Goal: Obtain resource: Obtain resource

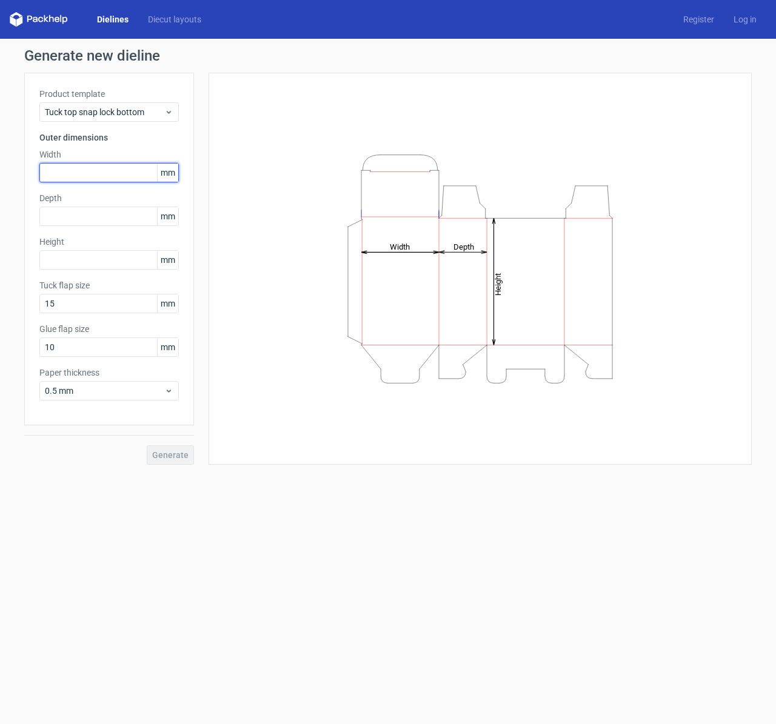
click at [100, 170] on input "text" at bounding box center [108, 172] width 139 height 19
type input "19"
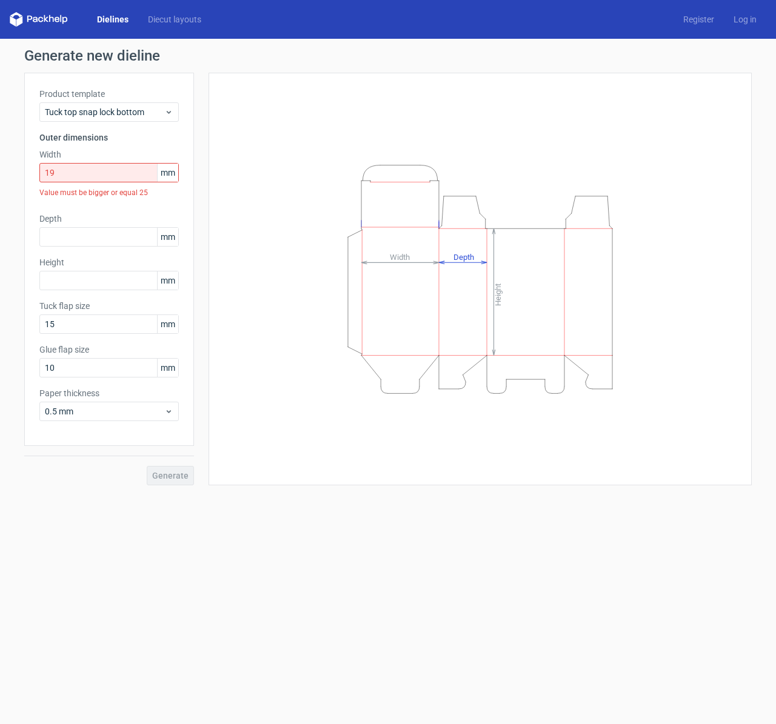
click at [171, 178] on span "mm" at bounding box center [167, 173] width 21 height 18
click at [170, 179] on span "mm" at bounding box center [167, 173] width 21 height 18
click at [84, 177] on input "19" at bounding box center [108, 172] width 139 height 19
drag, startPoint x: 75, startPoint y: 178, endPoint x: 0, endPoint y: 175, distance: 75.2
click at [0, 175] on div "Generate new dieline Product template Tuck top snap lock bottom Outer dimension…" at bounding box center [388, 267] width 776 height 456
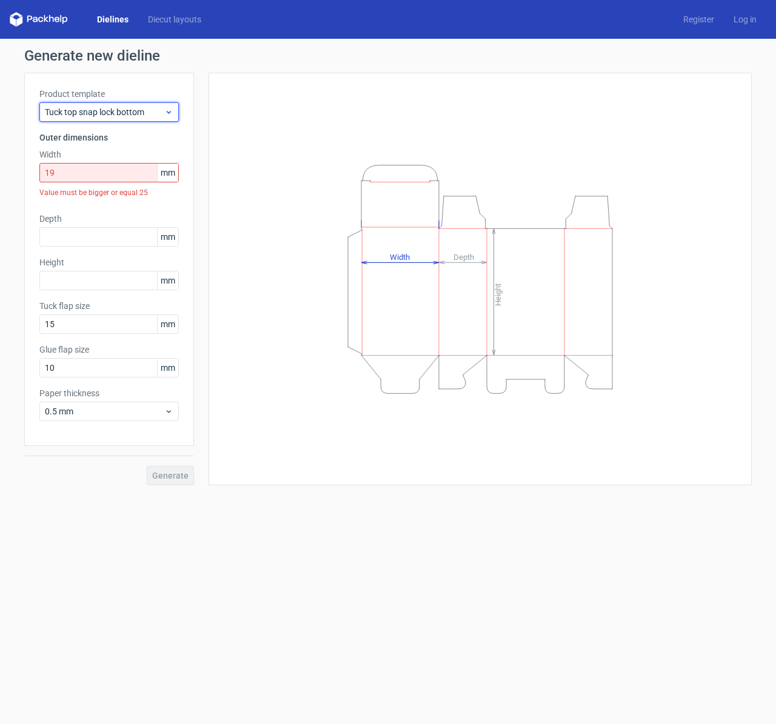
click at [132, 108] on span "Tuck top snap lock bottom" at bounding box center [104, 112] width 119 height 12
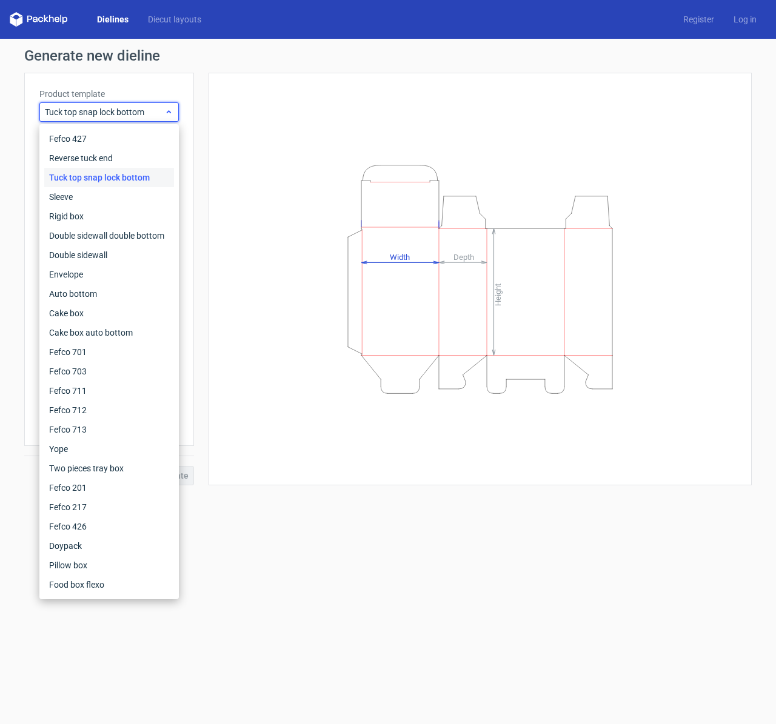
click at [132, 108] on span "Tuck top snap lock bottom" at bounding box center [104, 112] width 119 height 12
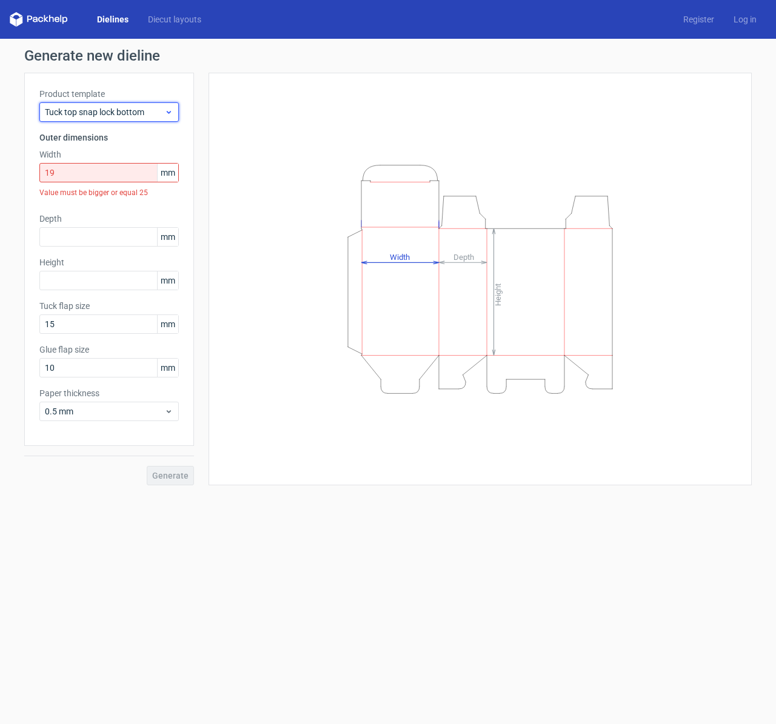
click at [132, 108] on span "Tuck top snap lock bottom" at bounding box center [104, 112] width 119 height 12
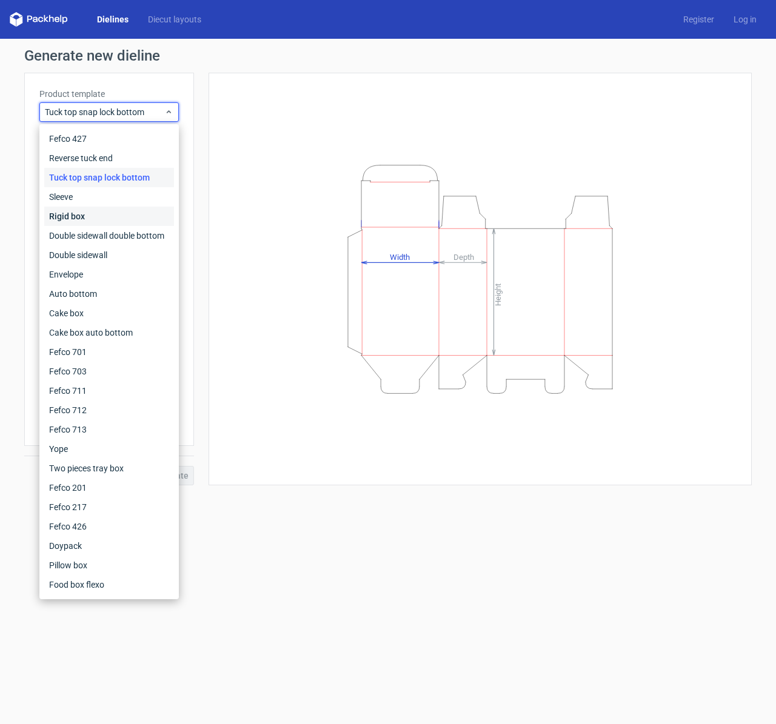
click at [110, 223] on div "Rigid box" at bounding box center [109, 216] width 130 height 19
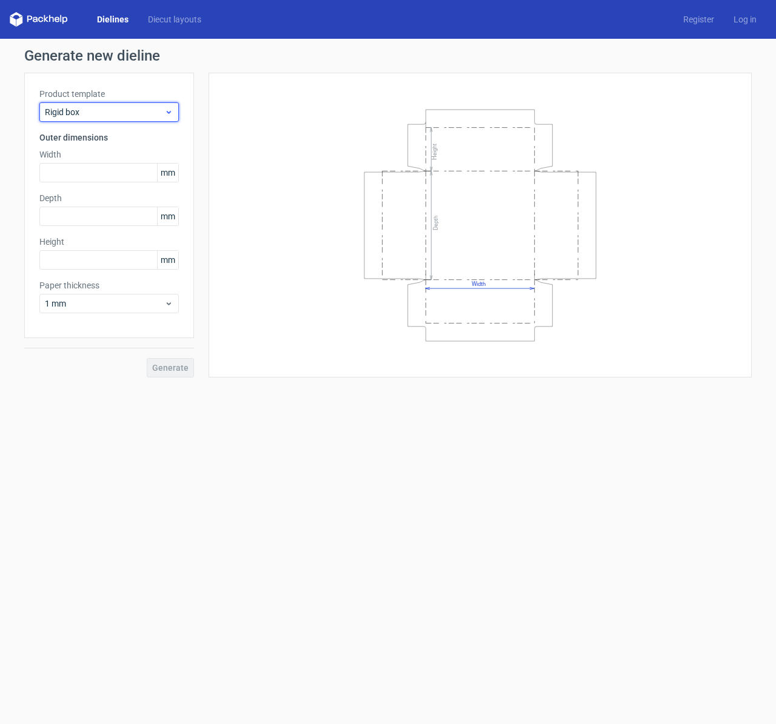
click at [142, 116] on span "Rigid box" at bounding box center [104, 112] width 119 height 12
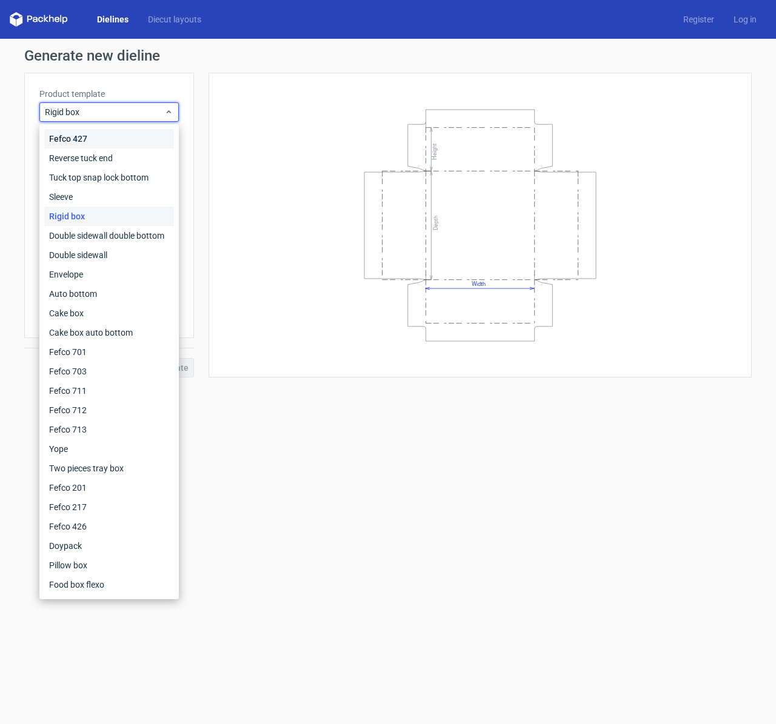
click at [127, 138] on div "Fefco 427" at bounding box center [109, 138] width 130 height 19
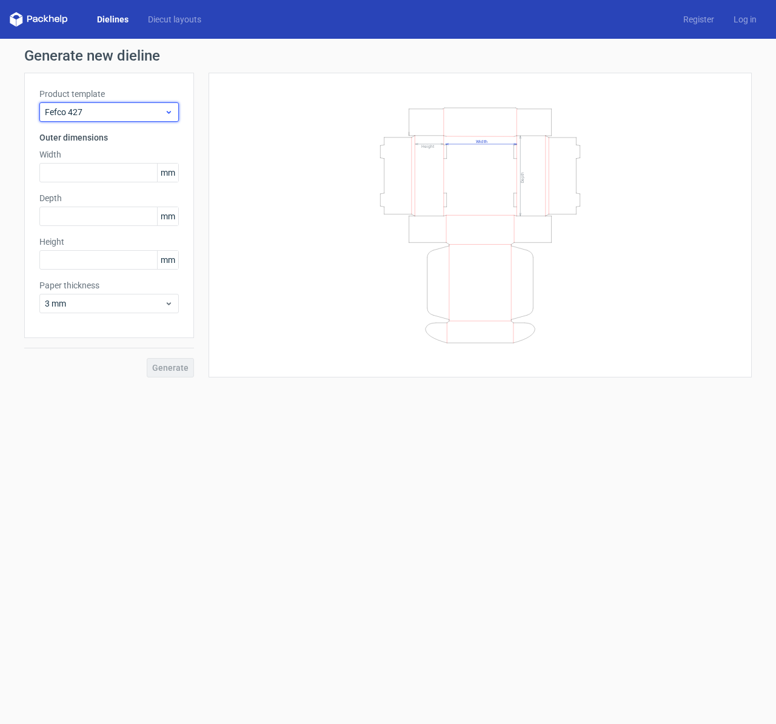
click at [159, 114] on span "Fefco 427" at bounding box center [104, 112] width 119 height 12
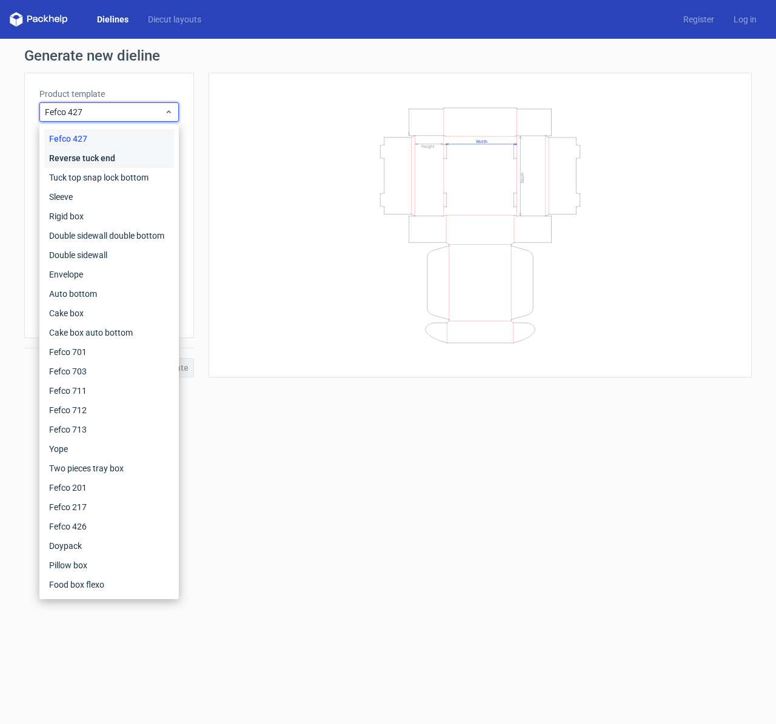
click at [142, 155] on div "Reverse tuck end" at bounding box center [109, 157] width 130 height 19
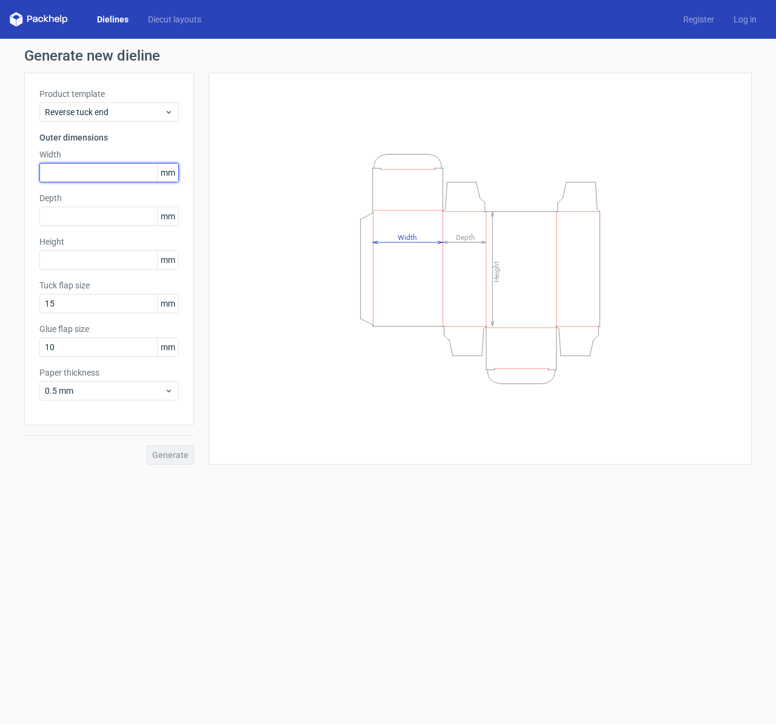
click at [91, 170] on input "text" at bounding box center [108, 172] width 139 height 19
click at [152, 178] on input "text" at bounding box center [108, 172] width 139 height 19
click at [174, 179] on span "mm" at bounding box center [167, 173] width 21 height 18
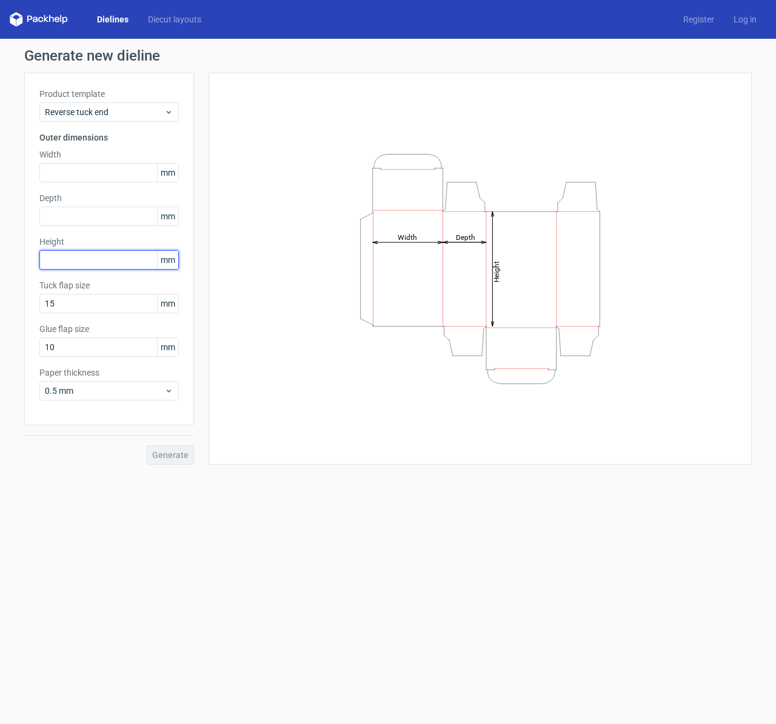
click at [93, 261] on input "text" at bounding box center [108, 259] width 139 height 19
paste input "1524"
type input "1524"
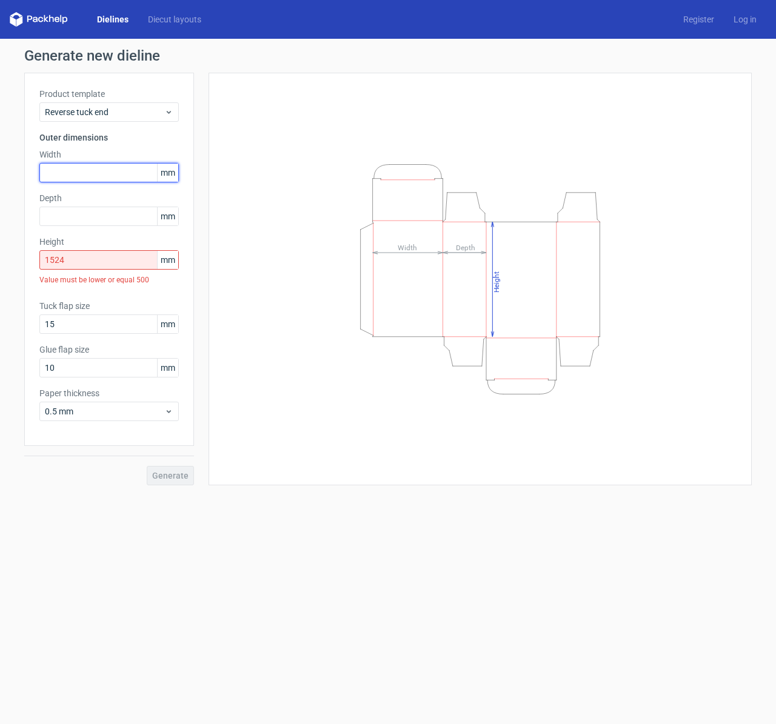
click at [115, 165] on input "text" at bounding box center [108, 172] width 139 height 19
paste input "4826"
click at [59, 173] on input "4826" at bounding box center [108, 172] width 139 height 19
type input "48"
drag, startPoint x: 85, startPoint y: 264, endPoint x: 28, endPoint y: 257, distance: 56.8
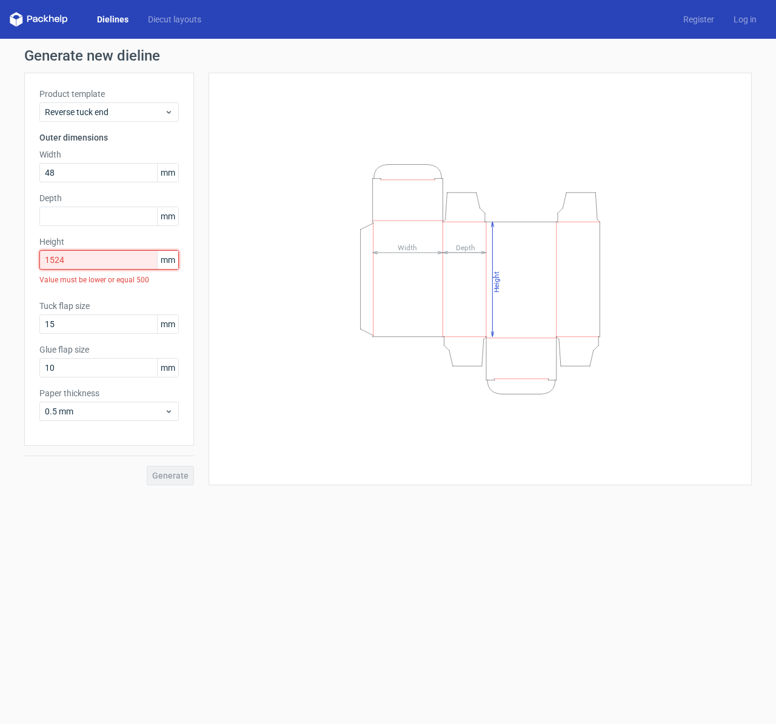
click at [28, 257] on div "Product template Reverse tuck end Outer dimensions Width 48 mm Depth mm Height …" at bounding box center [109, 259] width 170 height 373
click at [105, 258] on input "1524" at bounding box center [108, 259] width 139 height 19
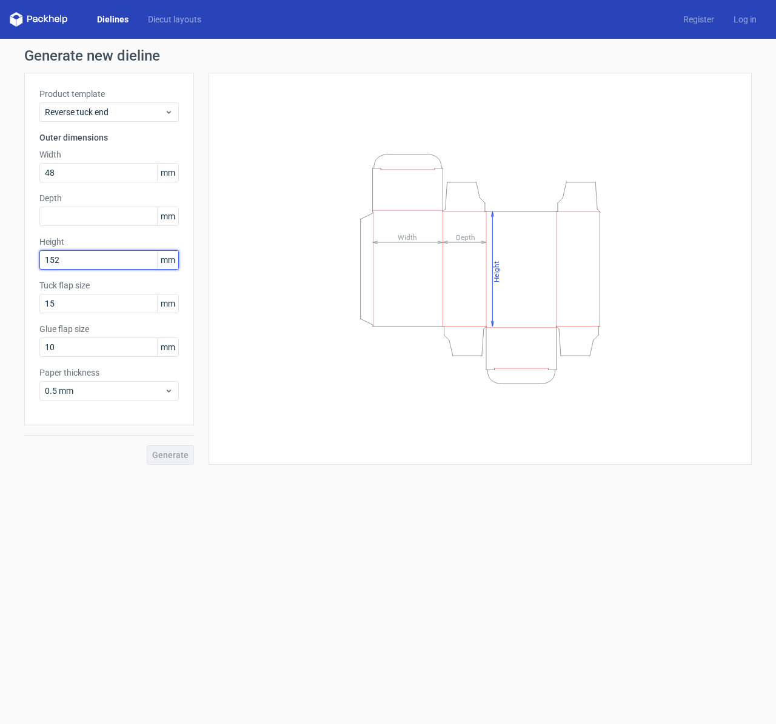
type input "152"
click at [118, 208] on input "text" at bounding box center [108, 216] width 139 height 19
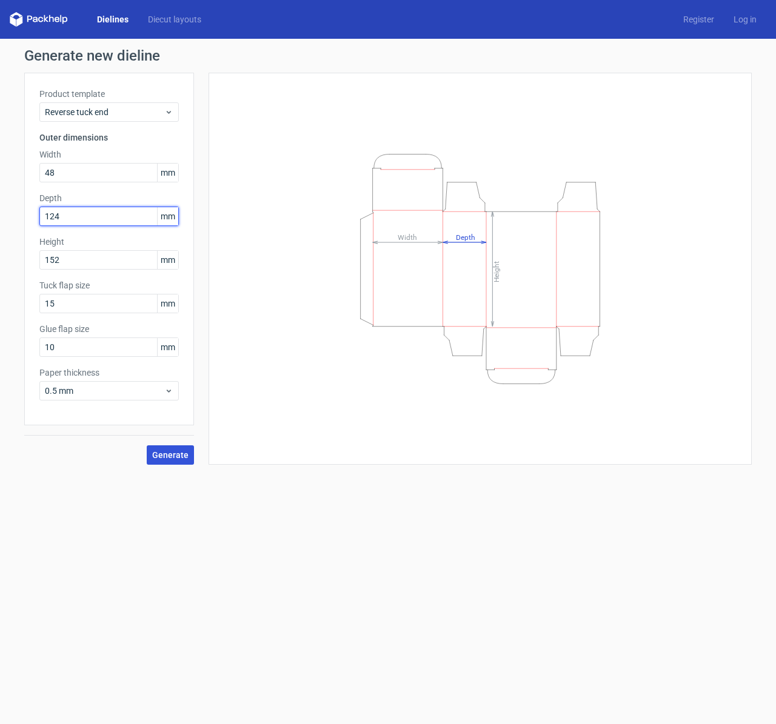
type input "124"
click at [176, 452] on span "Generate" at bounding box center [170, 455] width 36 height 8
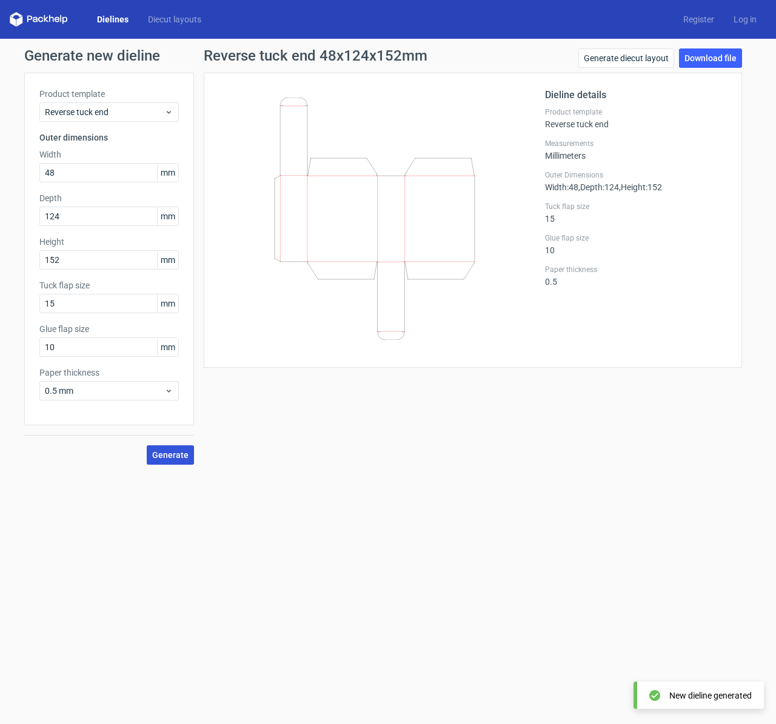
click at [171, 454] on span "Generate" at bounding box center [170, 455] width 36 height 8
click at [522, 435] on div "Reverse tuck end 48x124x152mm Generate diecut layout Download file Dieline deta…" at bounding box center [473, 256] width 558 height 416
click at [178, 166] on span "mm" at bounding box center [167, 173] width 21 height 18
click at [162, 185] on div "Product template Reverse tuck end Outer dimensions Width 48 mm Depth 124 mm Hei…" at bounding box center [109, 249] width 170 height 353
click at [171, 165] on span "mm" at bounding box center [167, 173] width 21 height 18
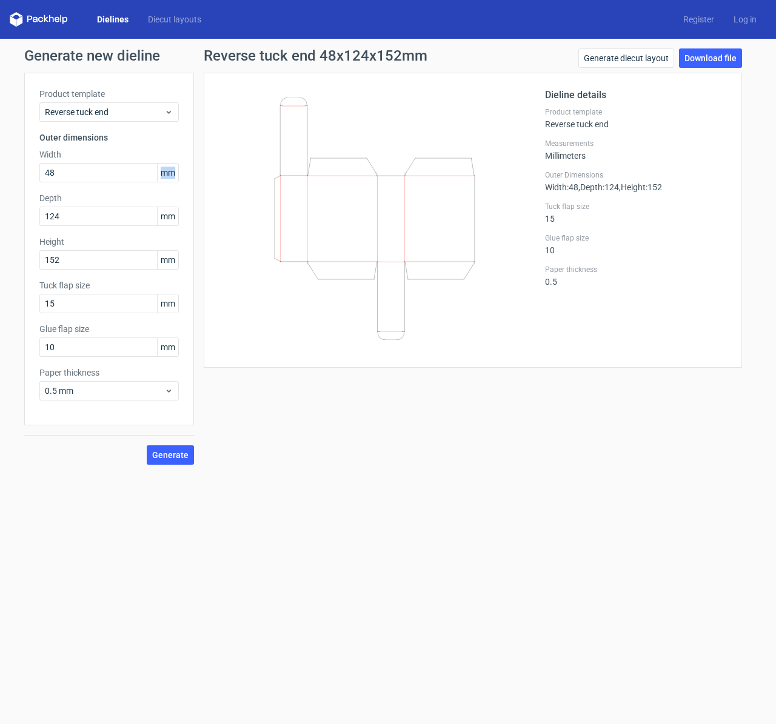
click at [171, 165] on span "mm" at bounding box center [167, 173] width 21 height 18
drag, startPoint x: 170, startPoint y: 168, endPoint x: 168, endPoint y: 176, distance: 7.4
click at [168, 176] on span "mm" at bounding box center [167, 173] width 21 height 18
click at [122, 349] on input "10" at bounding box center [108, 347] width 139 height 19
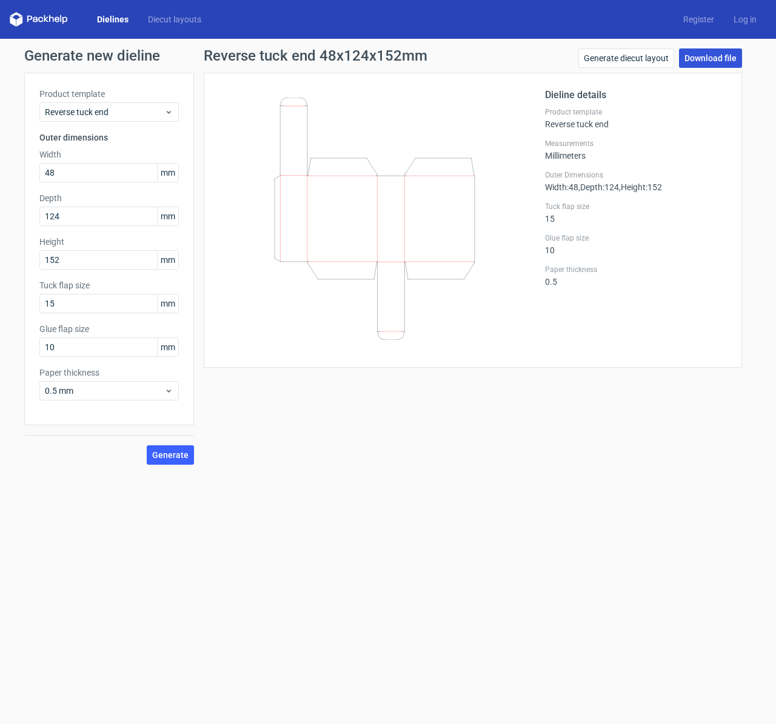
click at [708, 56] on link "Download file" at bounding box center [710, 57] width 63 height 19
